Goal: Information Seeking & Learning: Learn about a topic

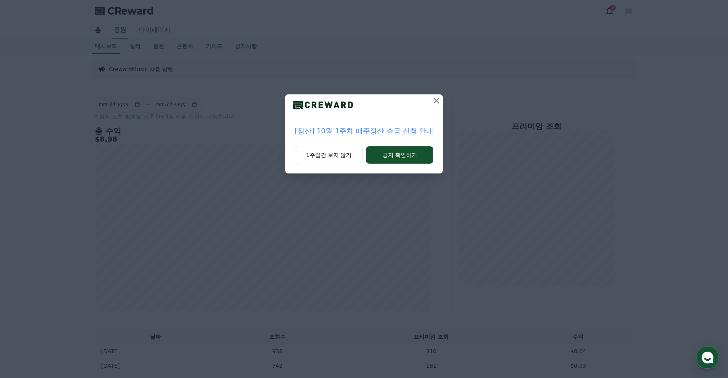
click at [437, 99] on icon at bounding box center [435, 100] width 9 height 9
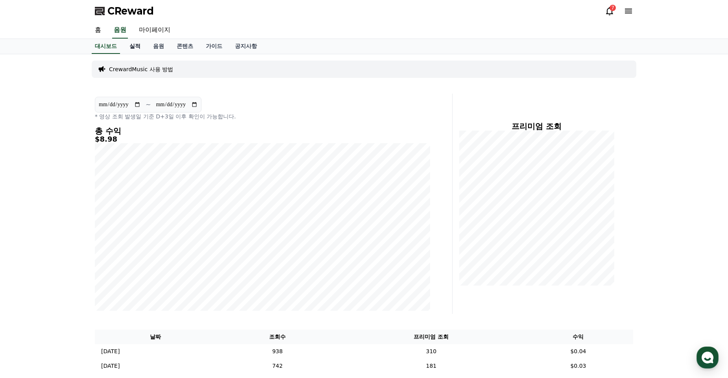
click at [132, 46] on link "실적" at bounding box center [135, 46] width 24 height 15
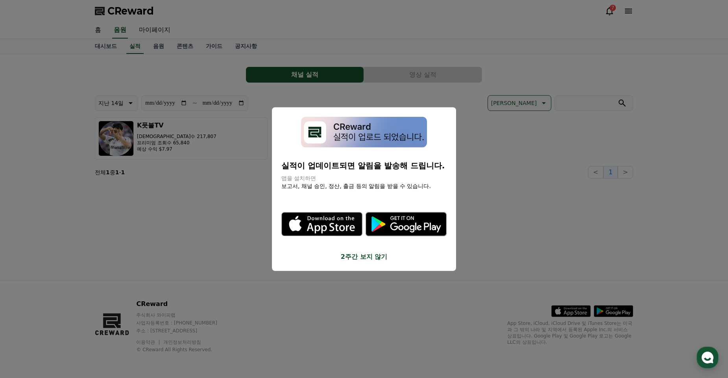
click at [221, 250] on button "close modal" at bounding box center [364, 189] width 728 height 378
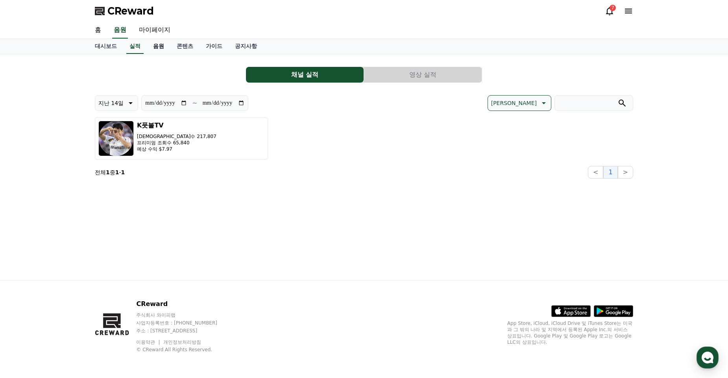
click at [159, 46] on link "음원" at bounding box center [159, 46] width 24 height 15
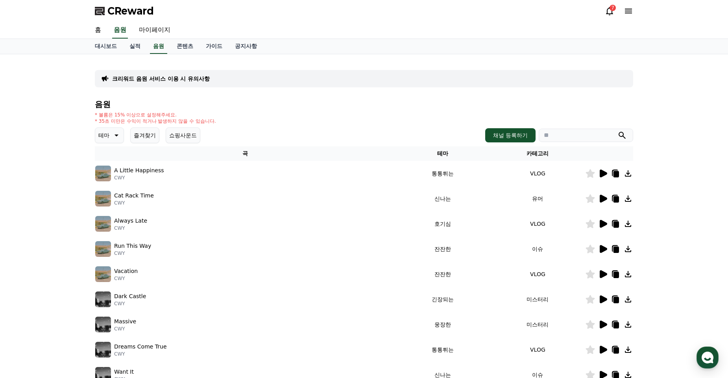
click at [103, 179] on img at bounding box center [103, 174] width 16 height 16
click at [183, 45] on link "콘텐츠" at bounding box center [184, 46] width 29 height 15
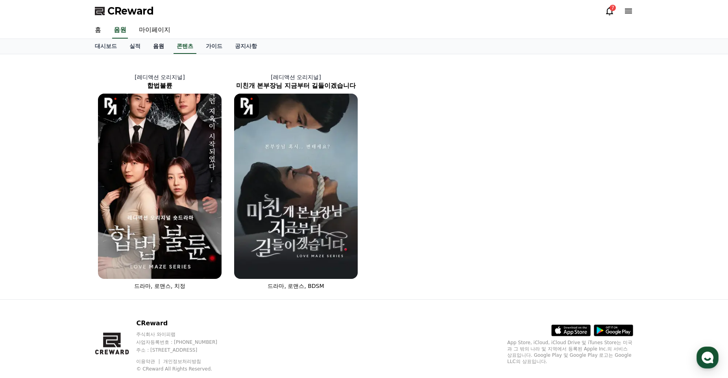
click at [161, 48] on link "음원" at bounding box center [159, 46] width 24 height 15
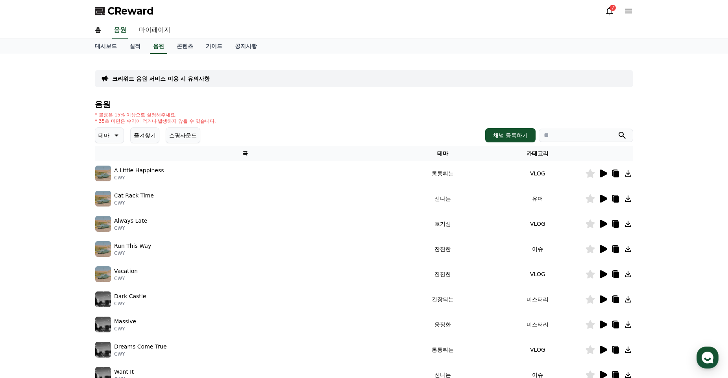
click at [120, 137] on icon at bounding box center [115, 135] width 9 height 9
click at [112, 203] on button "어두운" at bounding box center [107, 200] width 23 height 17
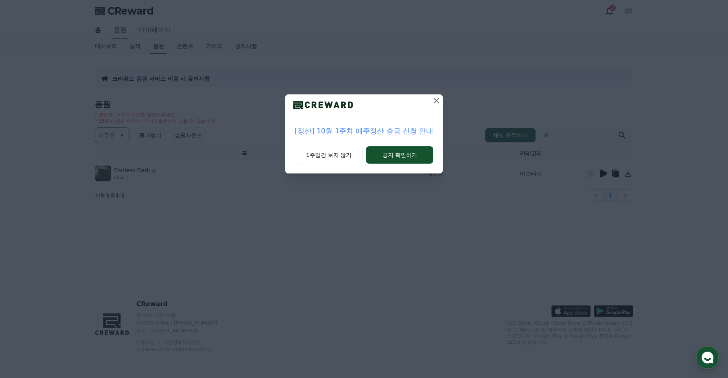
click at [437, 103] on icon at bounding box center [435, 100] width 9 height 9
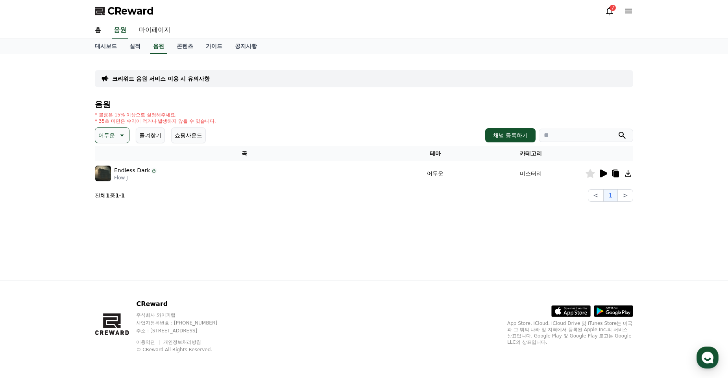
click at [606, 175] on icon at bounding box center [602, 173] width 9 height 9
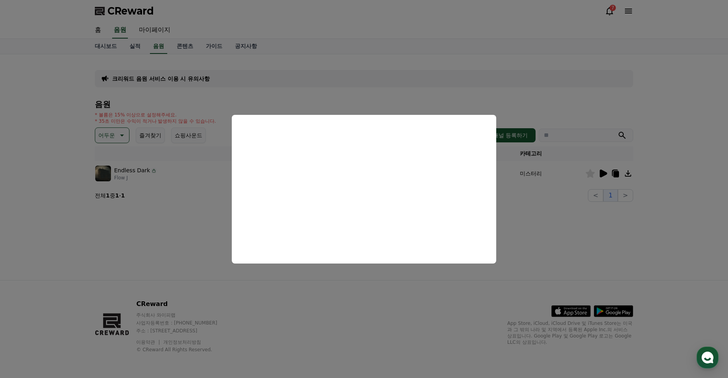
click at [517, 252] on button "close modal" at bounding box center [364, 189] width 728 height 378
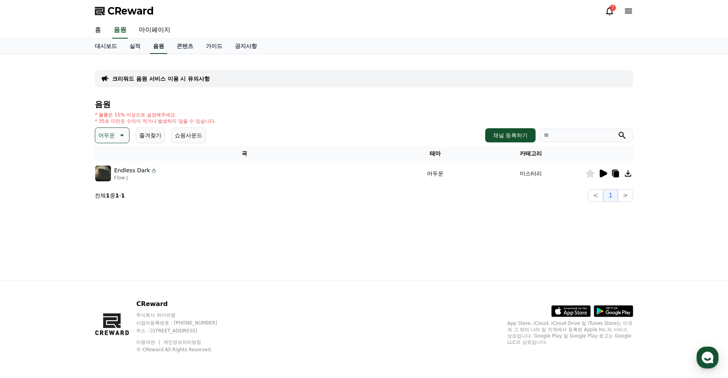
click at [157, 48] on link "음원" at bounding box center [158, 46] width 17 height 15
click at [123, 134] on icon at bounding box center [120, 135] width 9 height 9
click at [105, 180] on button "슬픈" at bounding box center [104, 179] width 17 height 17
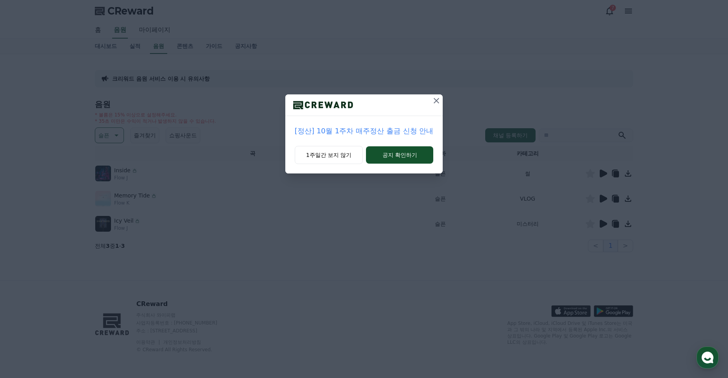
click at [434, 99] on icon at bounding box center [435, 100] width 9 height 9
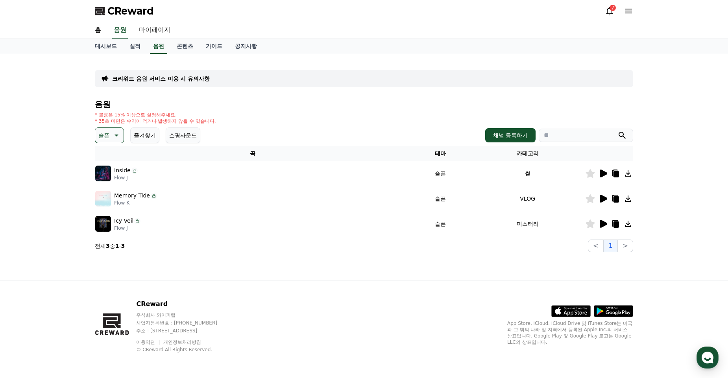
click at [607, 172] on icon at bounding box center [602, 173] width 9 height 9
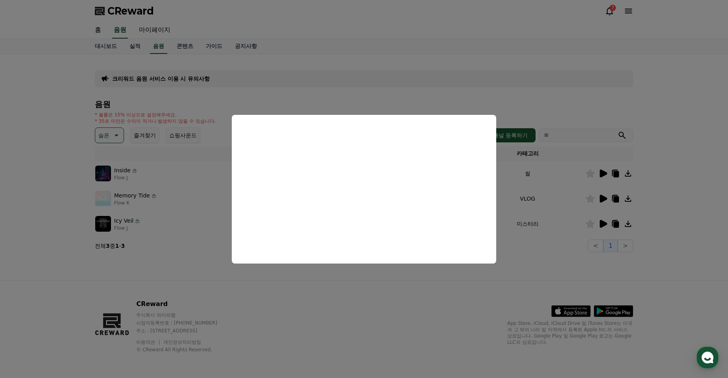
click at [564, 265] on button "close modal" at bounding box center [364, 189] width 728 height 378
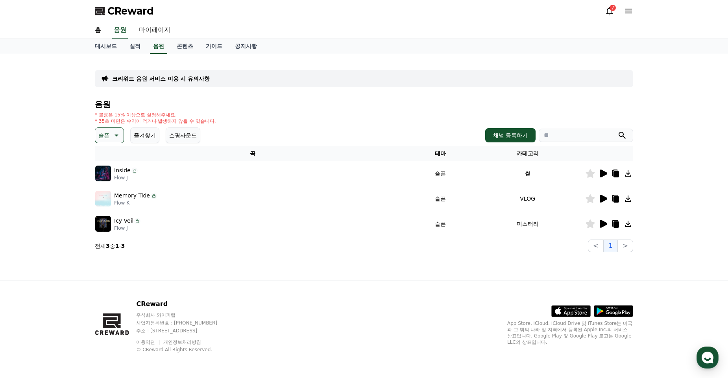
click at [599, 198] on icon at bounding box center [602, 199] width 7 height 8
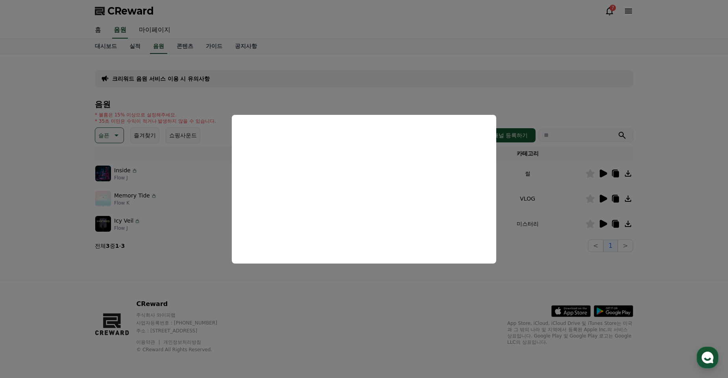
click at [582, 258] on button "close modal" at bounding box center [364, 189] width 728 height 378
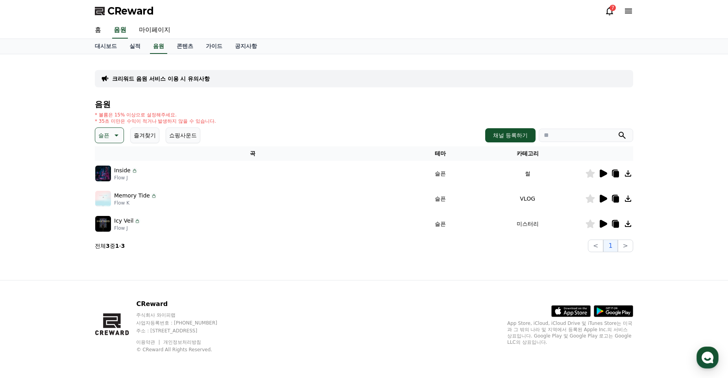
drag, startPoint x: 597, startPoint y: 227, endPoint x: 600, endPoint y: 223, distance: 4.6
click at [597, 226] on div at bounding box center [608, 223] width 47 height 9
click at [600, 223] on icon at bounding box center [602, 224] width 7 height 8
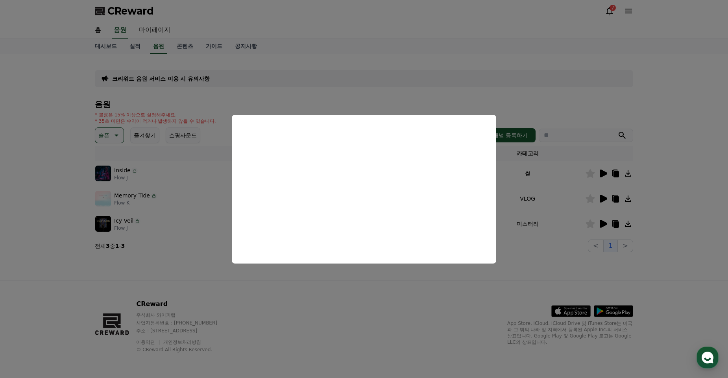
click at [382, 316] on button "close modal" at bounding box center [364, 189] width 728 height 378
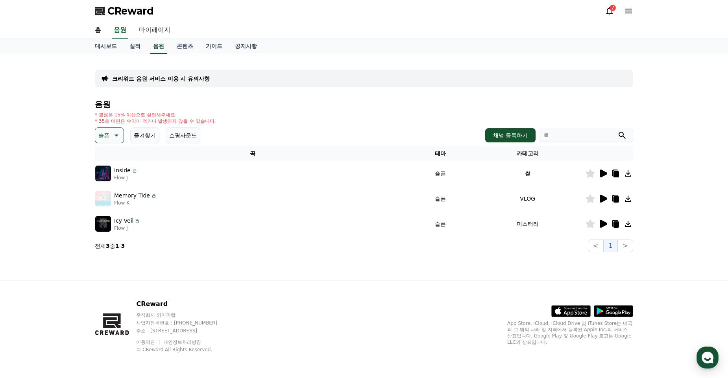
click at [617, 174] on icon at bounding box center [616, 174] width 6 height 6
